Goal: Find contact information: Find contact information

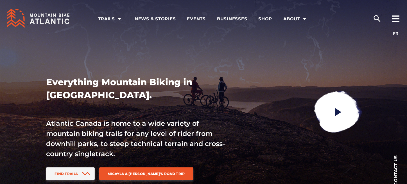
click at [401, 19] on div at bounding box center [396, 15] width 22 height 33
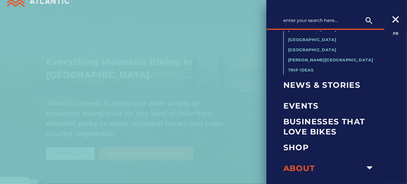
scroll to position [28, 0]
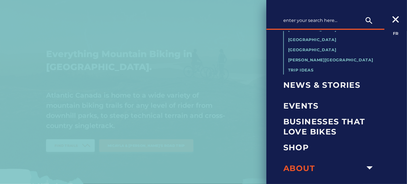
click at [313, 167] on span "About" at bounding box center [323, 168] width 80 height 10
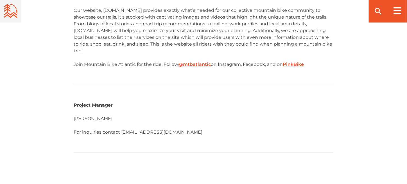
scroll to position [675, 0]
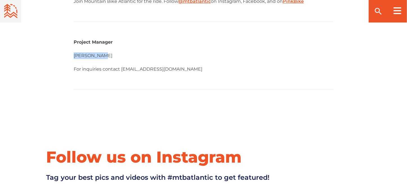
drag, startPoint x: 105, startPoint y: 48, endPoint x: 74, endPoint y: 49, distance: 30.7
click at [74, 52] on p "[PERSON_NAME]" at bounding box center [204, 55] width 260 height 7
copy p "[PERSON_NAME]"
drag, startPoint x: 182, startPoint y: 65, endPoint x: 70, endPoint y: 49, distance: 113.6
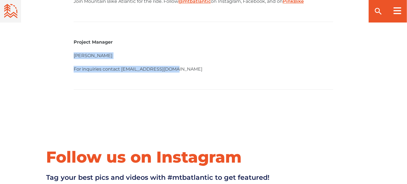
copy div "[PERSON_NAME] For inquiries contact [EMAIL_ADDRESS][DOMAIN_NAME]"
